Goal: Navigation & Orientation: Find specific page/section

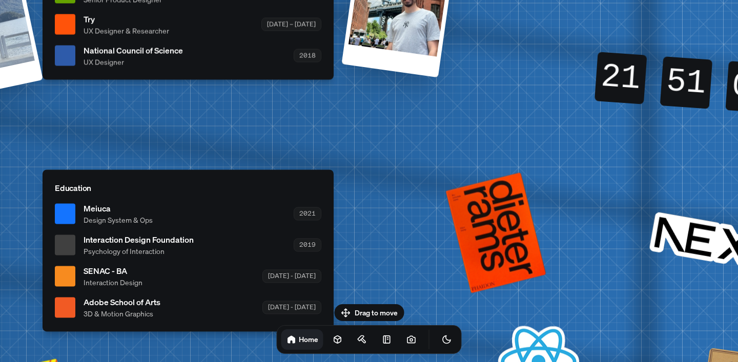
drag, startPoint x: 578, startPoint y: 161, endPoint x: 196, endPoint y: 110, distance: 385.2
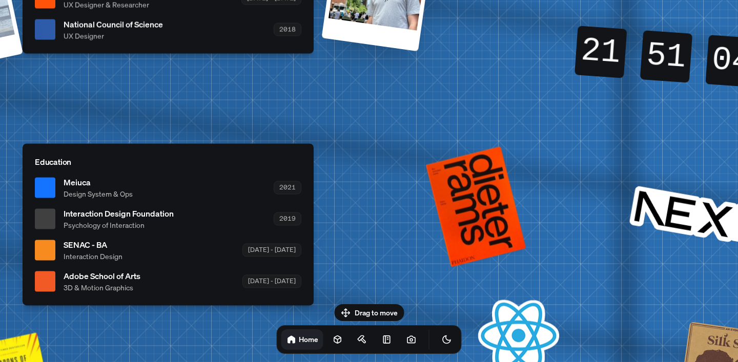
drag, startPoint x: 483, startPoint y: 186, endPoint x: 591, endPoint y: 251, distance: 125.8
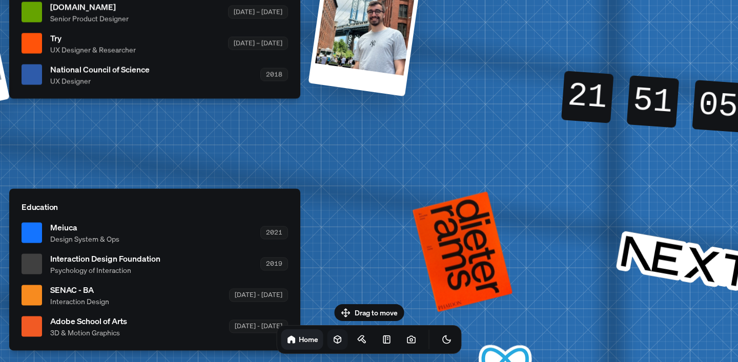
click at [334, 341] on icon at bounding box center [337, 340] width 7 height 8
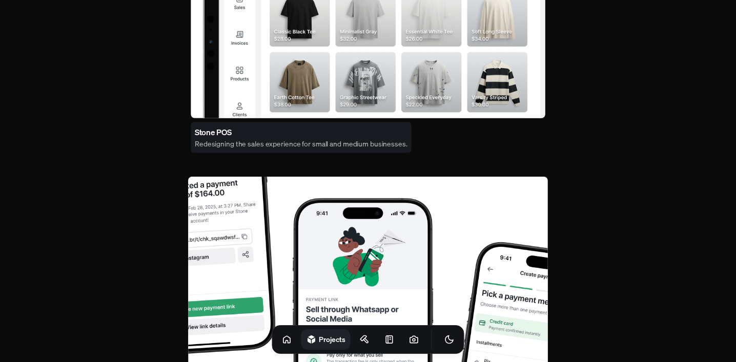
scroll to position [296, 0]
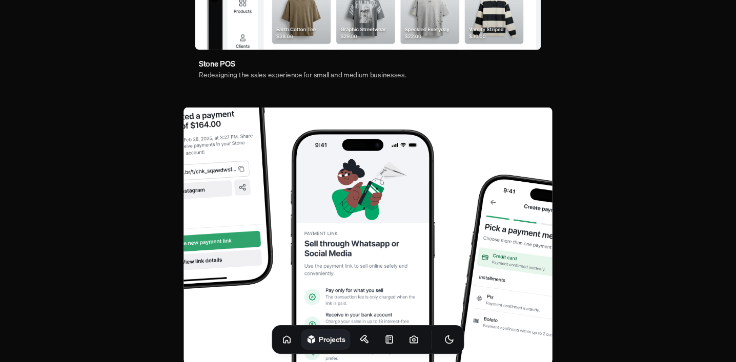
click at [350, 251] on img at bounding box center [367, 236] width 368 height 256
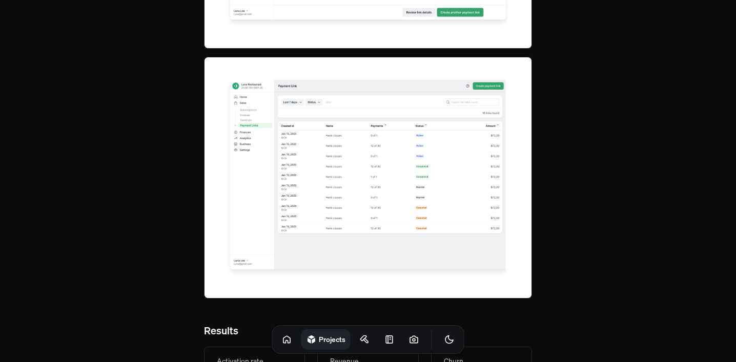
scroll to position [4014, 0]
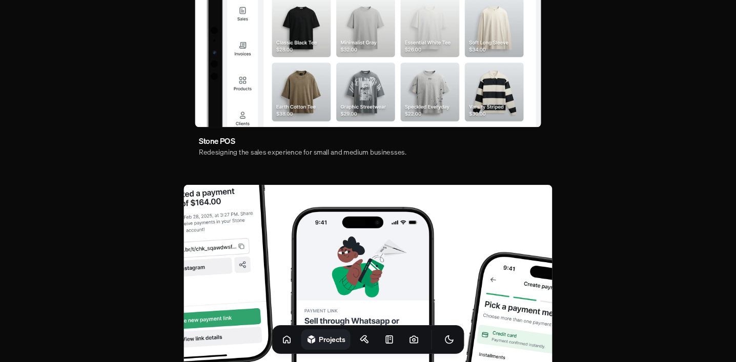
scroll to position [145, 0]
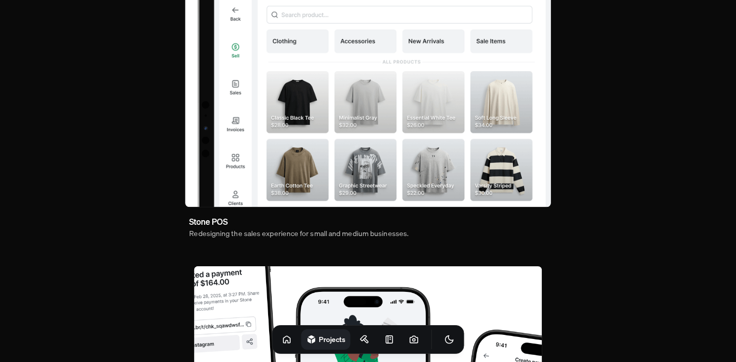
click at [326, 147] on img at bounding box center [368, 65] width 366 height 286
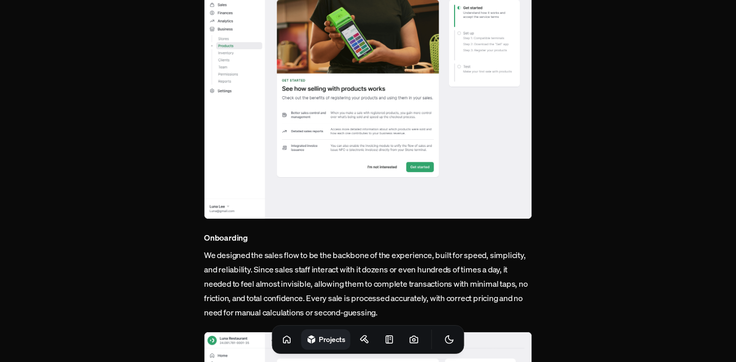
scroll to position [703, 0]
